Goal: Transaction & Acquisition: Purchase product/service

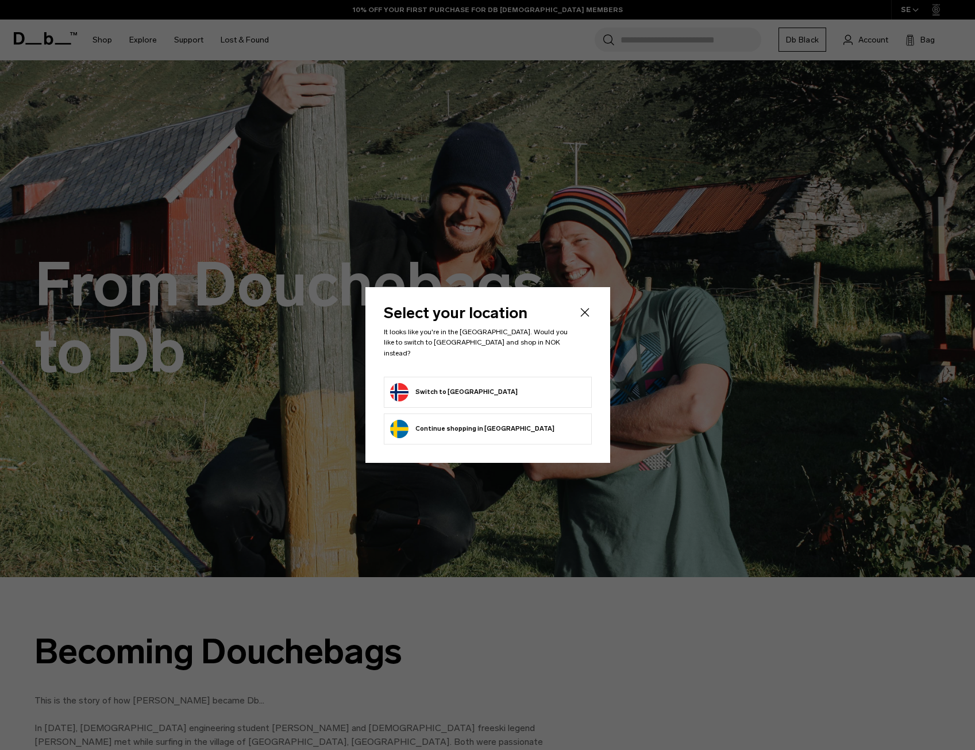
click at [442, 385] on button "Switch to Norway" at bounding box center [454, 392] width 128 height 18
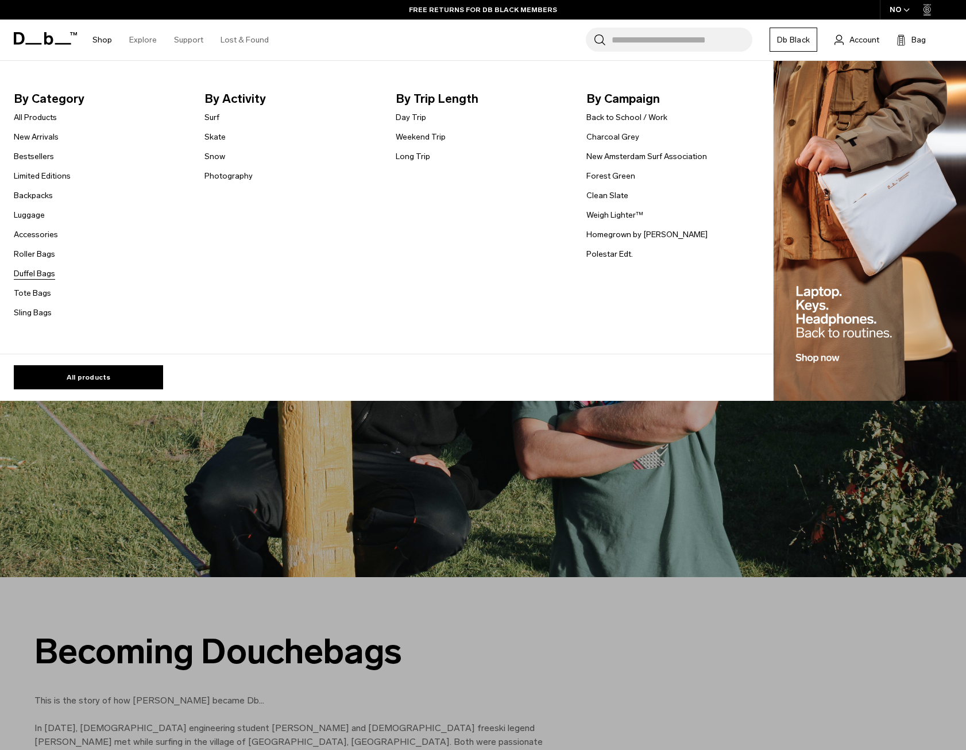
click at [45, 276] on link "Duffel Bags" at bounding box center [34, 274] width 41 height 12
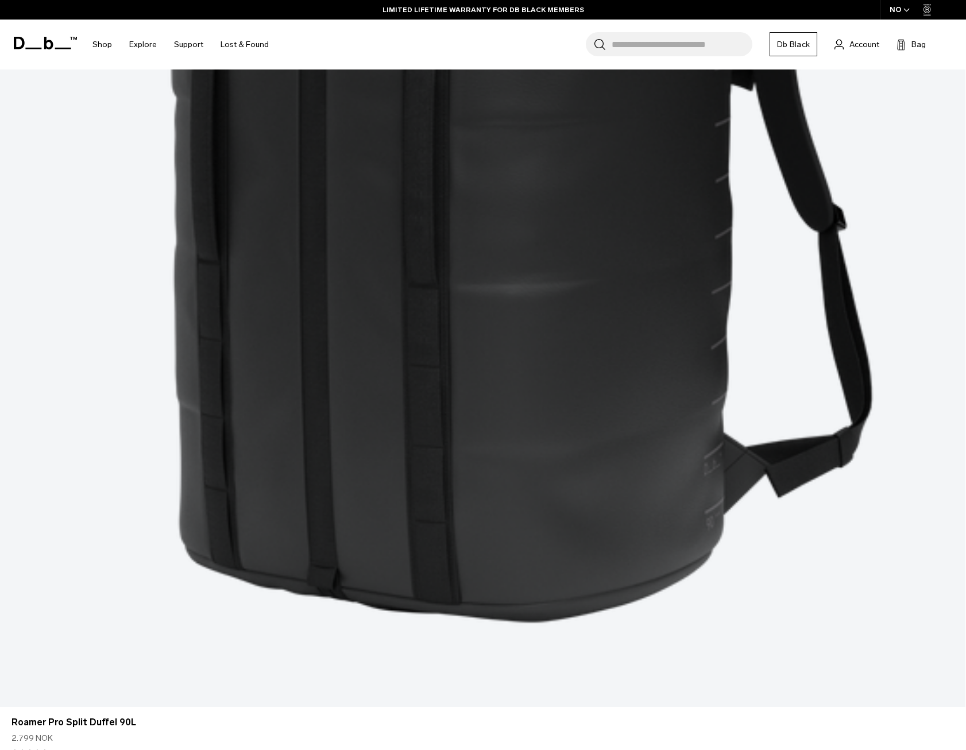
scroll to position [689, 0]
